Goal: Task Accomplishment & Management: Use online tool/utility

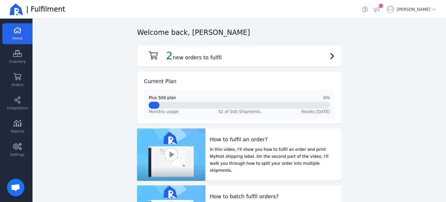
scroll to position [139, 0]
click at [17, 105] on link "Integrations" at bounding box center [17, 103] width 30 height 21
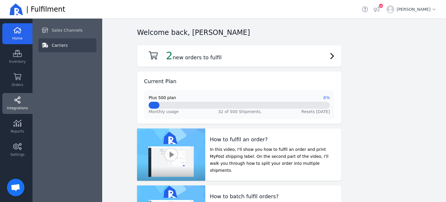
click at [64, 46] on span "Carriers" at bounding box center [60, 45] width 16 height 6
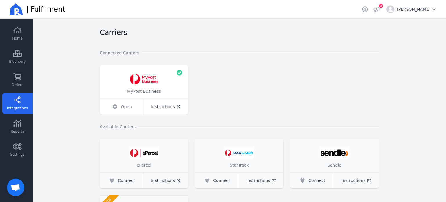
click at [116, 106] on link "Open" at bounding box center [122, 107] width 44 height 16
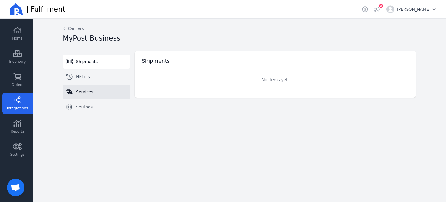
click at [95, 97] on link "Services" at bounding box center [96, 92] width 67 height 14
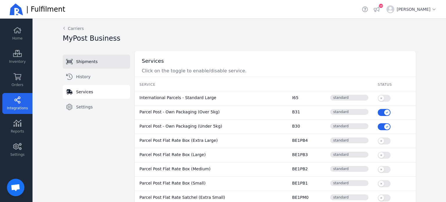
click at [84, 64] on span "Shipments" at bounding box center [86, 62] width 21 height 6
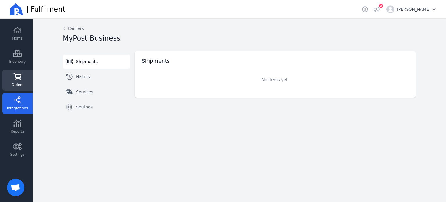
click at [18, 77] on icon at bounding box center [18, 76] width 8 height 7
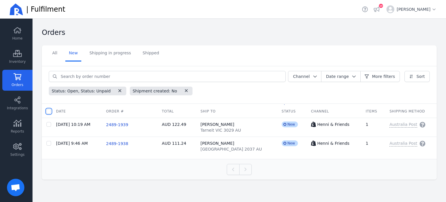
click at [48, 111] on input "checkbox" at bounding box center [48, 111] width 5 height 5
checkbox input "true"
click at [105, 110] on span "Batch fulfil orders" at bounding box center [116, 111] width 36 height 6
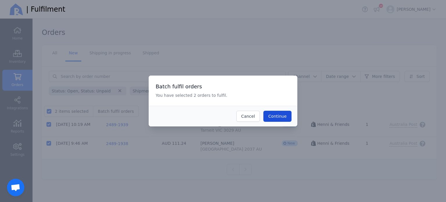
click at [285, 119] on button "Continue" at bounding box center [277, 116] width 28 height 11
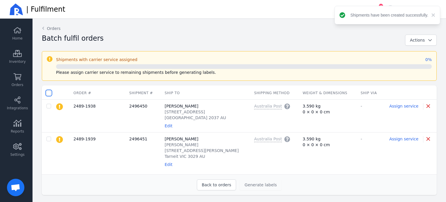
click at [49, 94] on input "checkbox" at bounding box center [48, 93] width 5 height 5
checkbox input "true"
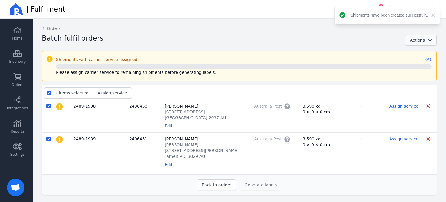
click at [423, 40] on span "Actions" at bounding box center [417, 40] width 15 height 5
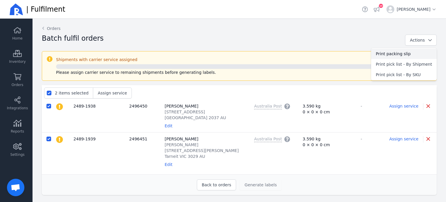
click at [402, 54] on span "Print packing slip" at bounding box center [404, 54] width 56 height 6
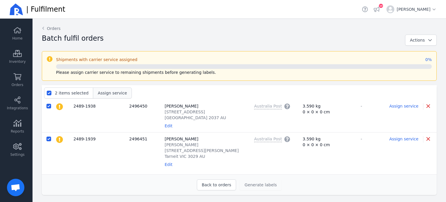
click at [109, 94] on span "Assign service" at bounding box center [112, 93] width 29 height 5
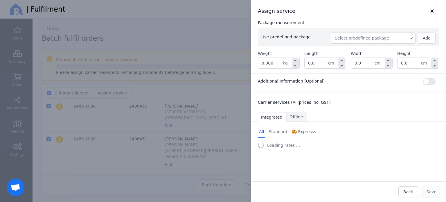
click at [373, 39] on span "Select predefined package" at bounding box center [373, 38] width 77 height 6
click at [363, 48] on span "BX250" at bounding box center [375, 51] width 71 height 6
type input "0.260"
type input "27.0"
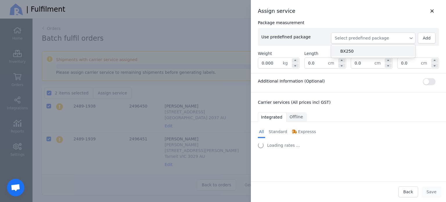
type input "27.0"
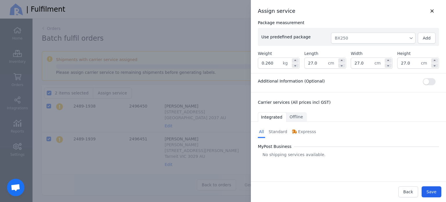
select select "0"
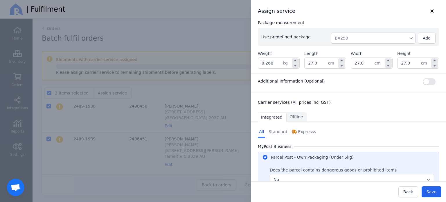
scroll to position [56, 0]
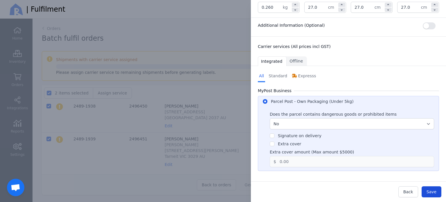
click at [438, 194] on button "Save" at bounding box center [432, 191] width 20 height 11
checkbox input "false"
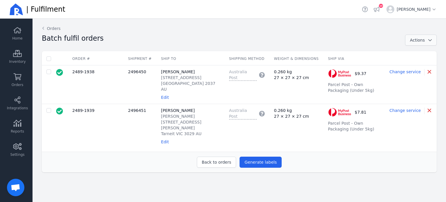
click at [426, 38] on span "button" at bounding box center [428, 40] width 7 height 6
click at [50, 59] on input "checkbox" at bounding box center [48, 58] width 5 height 5
checkbox input "true"
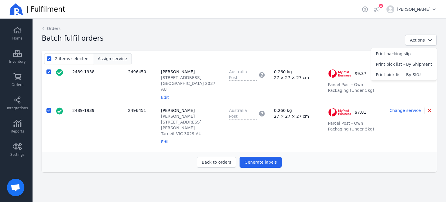
click at [106, 59] on span "Assign service" at bounding box center [112, 58] width 29 height 5
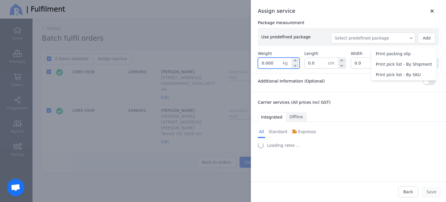
click at [276, 64] on input "0.000" at bounding box center [270, 63] width 25 height 10
click at [369, 42] on button "Select predefined package" at bounding box center [373, 38] width 84 height 11
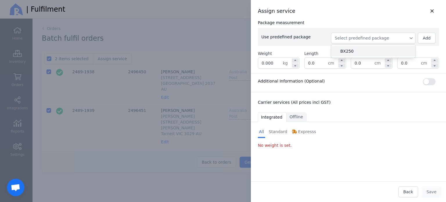
click at [352, 51] on span "BX250" at bounding box center [375, 51] width 71 height 6
type input "0.260"
type input "27.0"
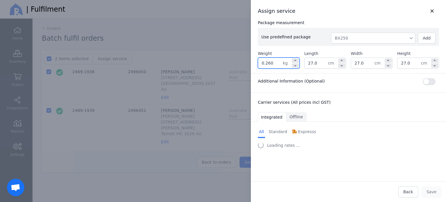
drag, startPoint x: 274, startPoint y: 61, endPoint x: 245, endPoint y: 66, distance: 29.5
click at [245, 66] on div "Assign service Package measurement Use predefined package BX250 Add Weight 0.26…" at bounding box center [342, 101] width 207 height 202
type input "3."
select select "0"
type input "3.700"
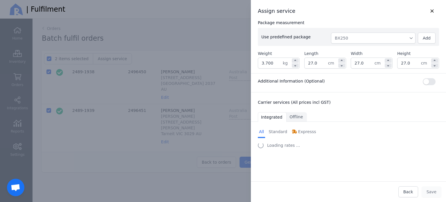
click at [344, 95] on div "Carrier services (All prices incl GST)" at bounding box center [348, 100] width 195 height 17
select select "0"
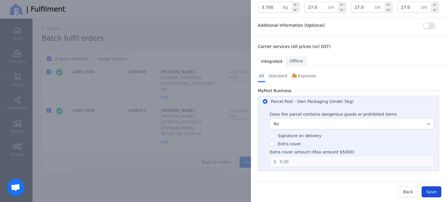
click at [437, 188] on button "Save" at bounding box center [432, 191] width 20 height 11
checkbox input "false"
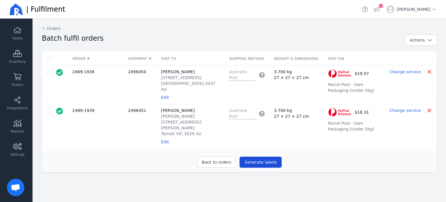
click at [262, 160] on span "Generate labels" at bounding box center [260, 162] width 32 height 5
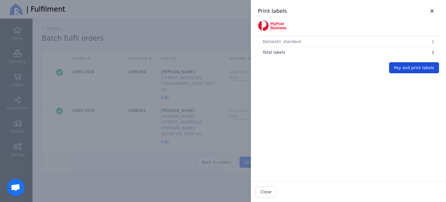
click at [402, 67] on span "Pay and print labels" at bounding box center [414, 67] width 40 height 5
checkbox input "false"
